Goal: Task Accomplishment & Management: Use online tool/utility

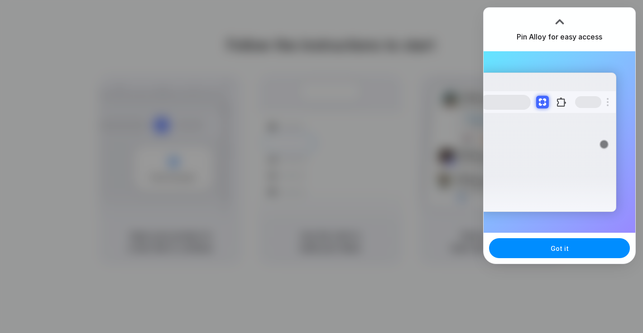
click at [560, 21] on div at bounding box center [560, 22] width 14 height 14
click at [558, 244] on span "Got it" at bounding box center [560, 248] width 18 height 10
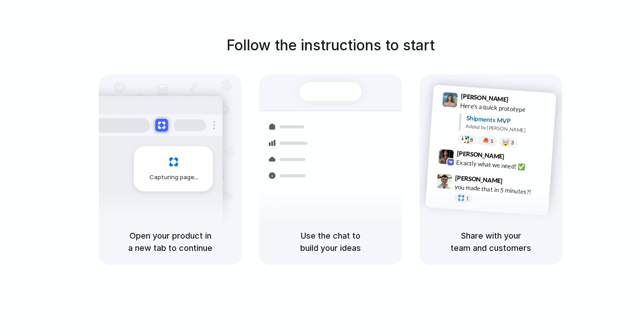
click at [540, 61] on div "Follow the instructions to start Capturing page Open your product in a new tab …" at bounding box center [330, 149] width 643 height 230
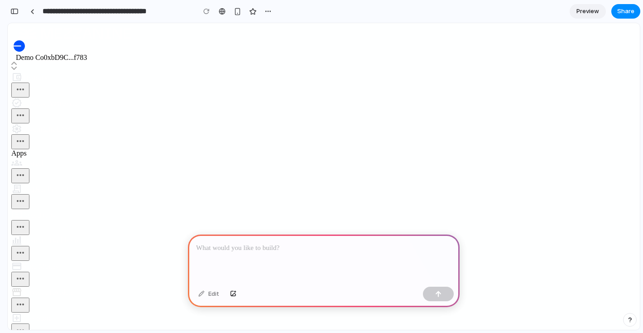
scroll to position [24, 0]
click at [52, 312] on div "App Store" at bounding box center [31, 317] width 40 height 11
click at [245, 257] on div at bounding box center [324, 258] width 272 height 48
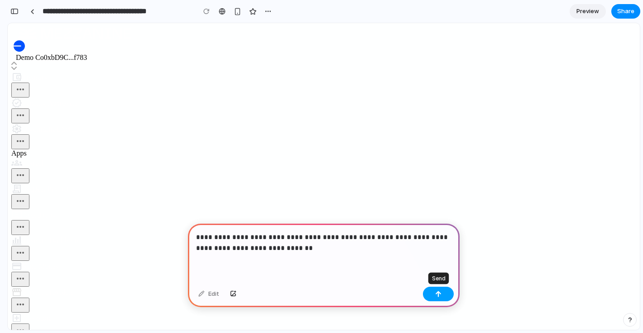
click at [435, 297] on button "button" at bounding box center [438, 293] width 31 height 14
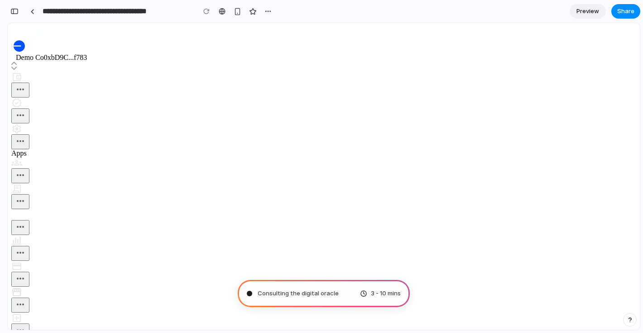
scroll to position [219, 0]
click at [238, 9] on div "button" at bounding box center [238, 12] width 8 height 8
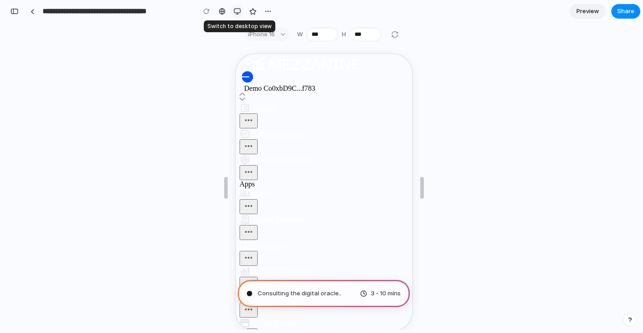
click at [237, 10] on div "button" at bounding box center [237, 11] width 7 height 7
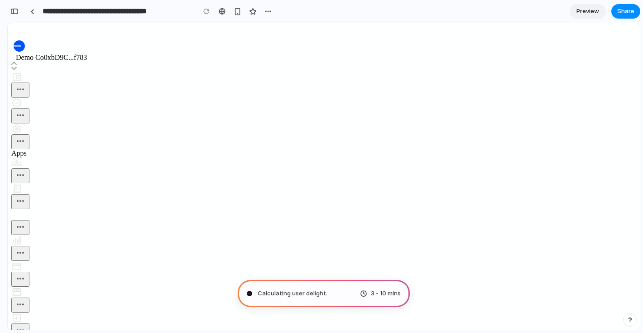
scroll to position [0, 0]
type input "**********"
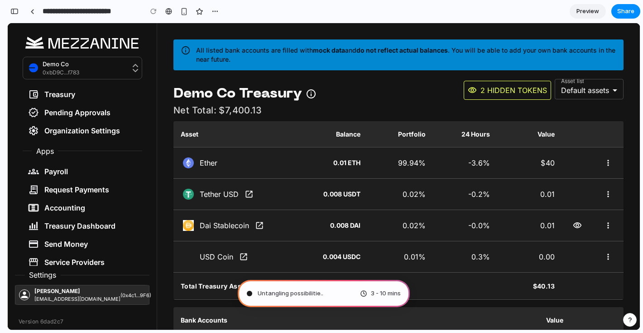
scroll to position [377, 0]
